Goal: Use online tool/utility: Utilize a website feature to perform a specific function

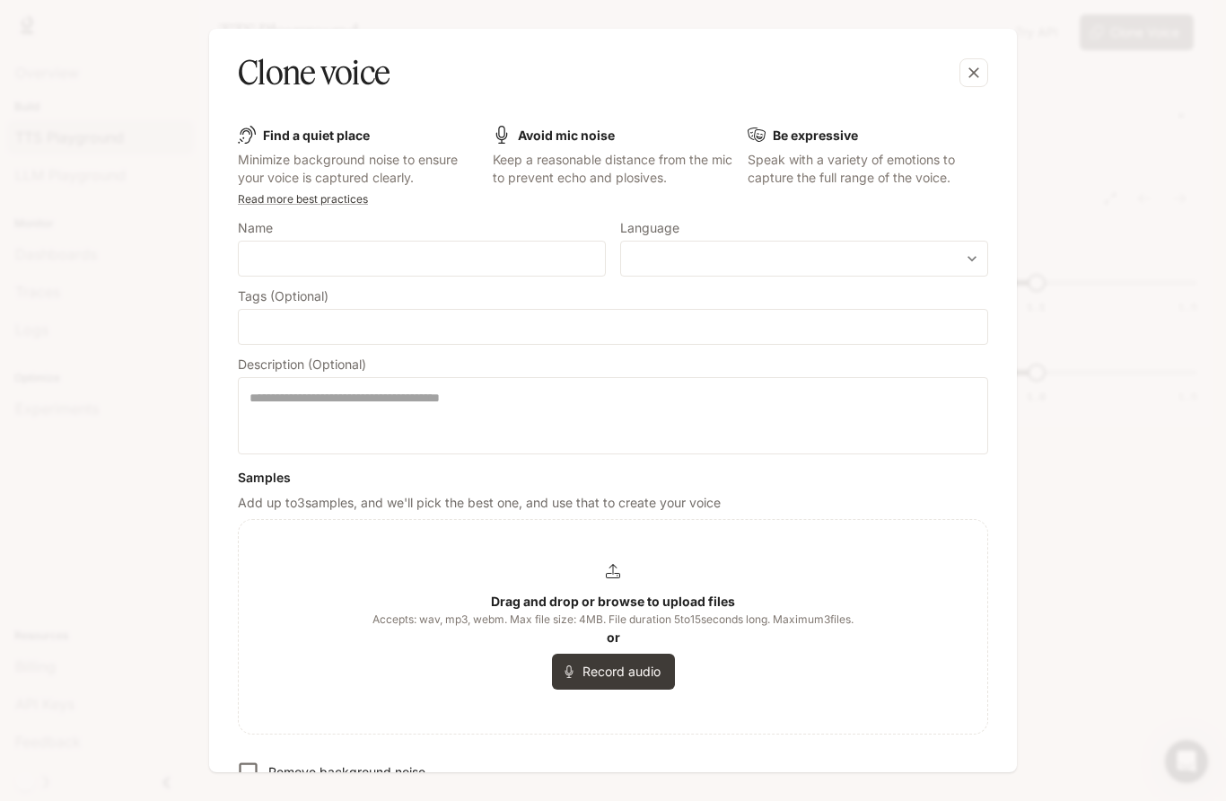
click at [544, 601] on b "Drag and drop or browse to upload files" at bounding box center [613, 600] width 244 height 15
click at [145, 298] on div "Clone voice Find a quiet place Minimize background noise to ensure your voice i…" at bounding box center [613, 400] width 1226 height 801
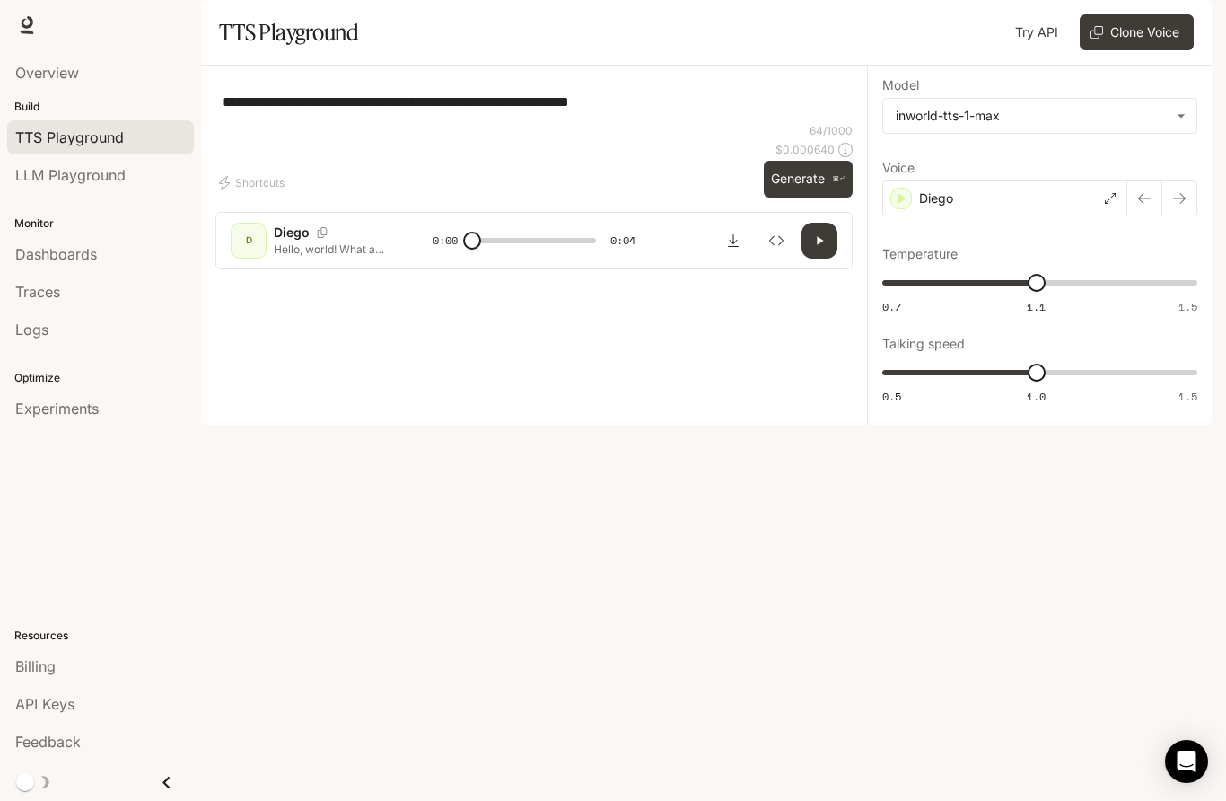
click at [32, 27] on icon at bounding box center [27, 25] width 18 height 18
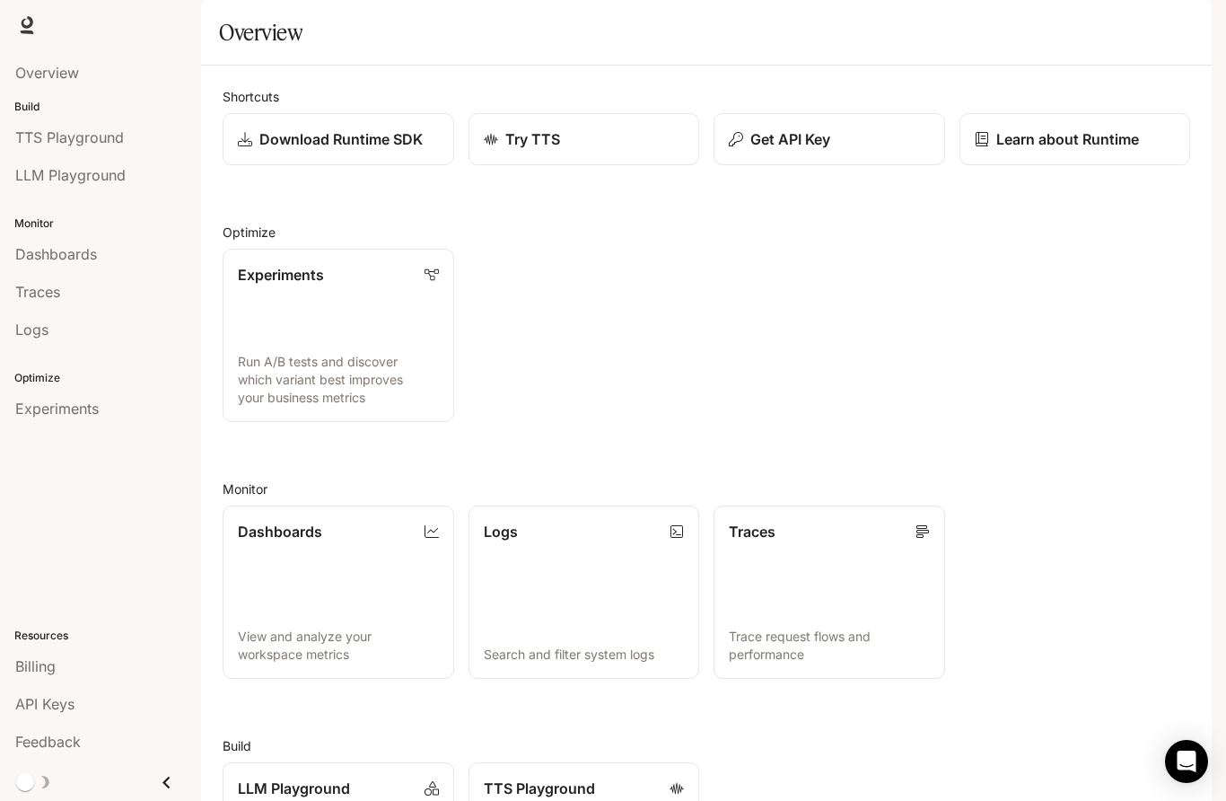
click at [527, 150] on p "Try TTS" at bounding box center [532, 139] width 55 height 22
click at [31, 172] on span "LLM Playground" at bounding box center [70, 175] width 110 height 22
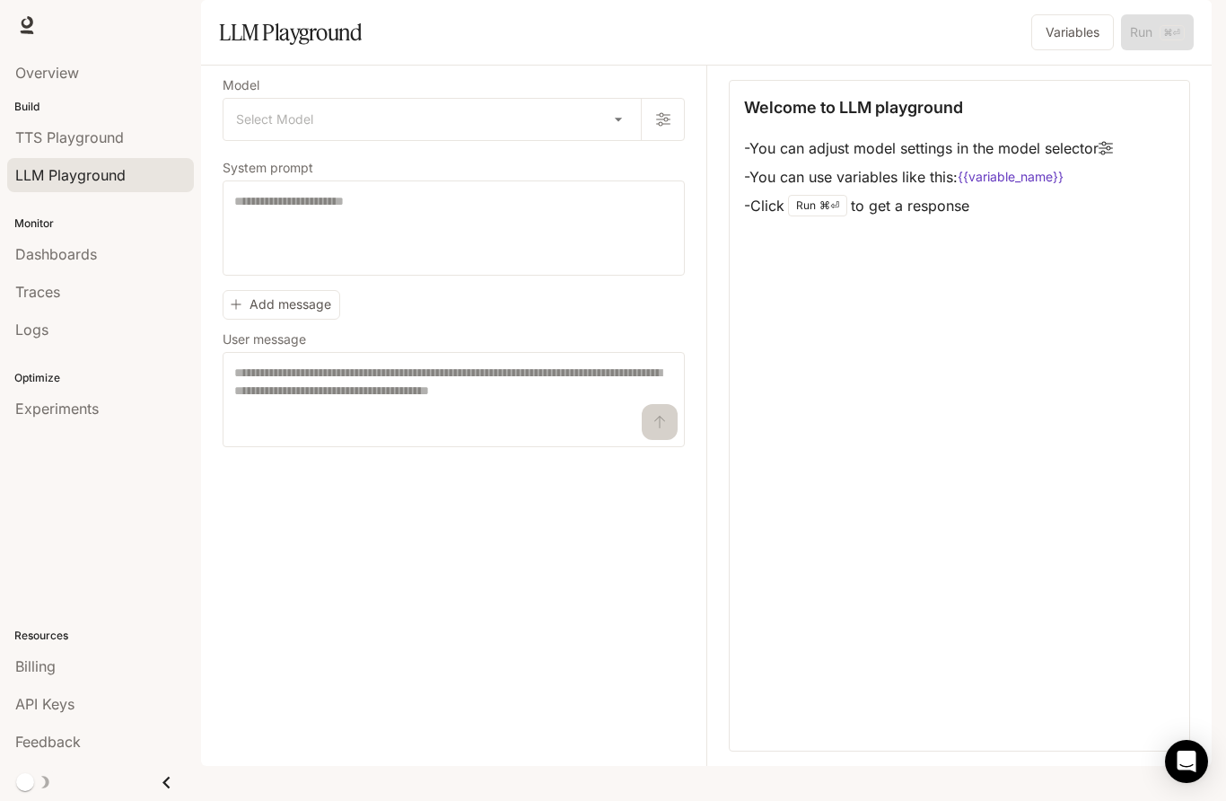
click at [66, 134] on span "TTS Playground" at bounding box center [69, 138] width 109 height 22
